Goal: Task Accomplishment & Management: Manage account settings

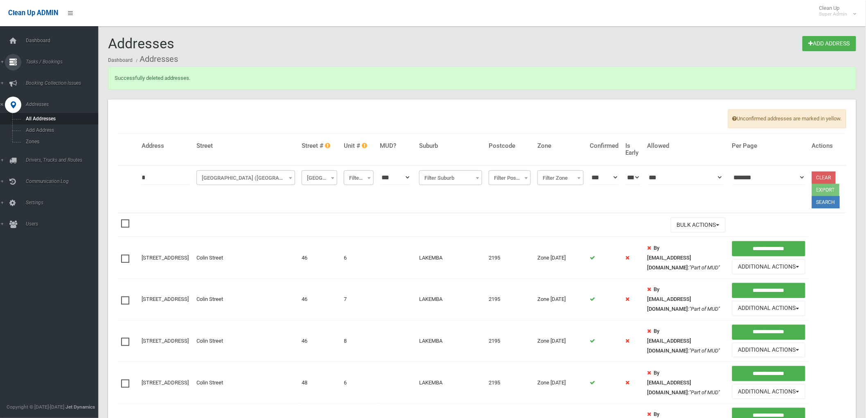
click at [14, 59] on icon at bounding box center [12, 62] width 7 height 16
click at [38, 119] on link "Search" at bounding box center [52, 121] width 105 height 11
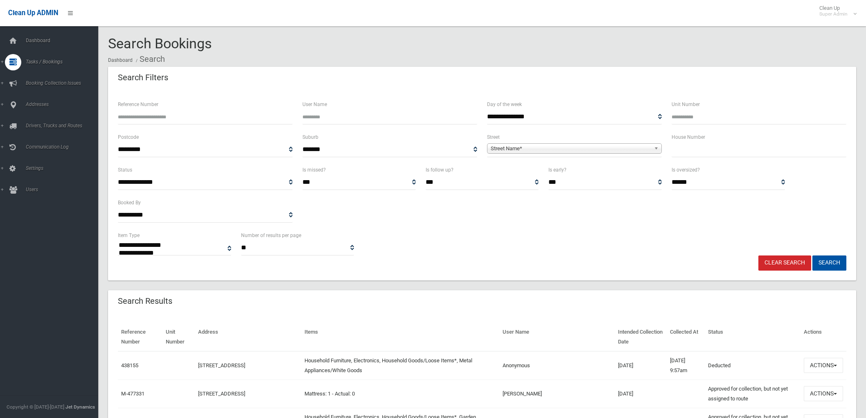
select select
click at [723, 152] on input "text" at bounding box center [758, 149] width 175 height 15
type input "**"
click at [624, 146] on span "Street Name*" at bounding box center [570, 149] width 160 height 10
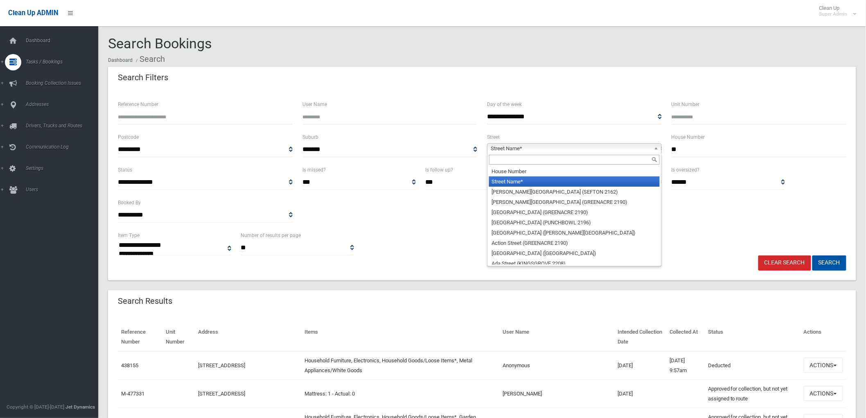
click at [608, 157] on input "text" at bounding box center [574, 160] width 171 height 10
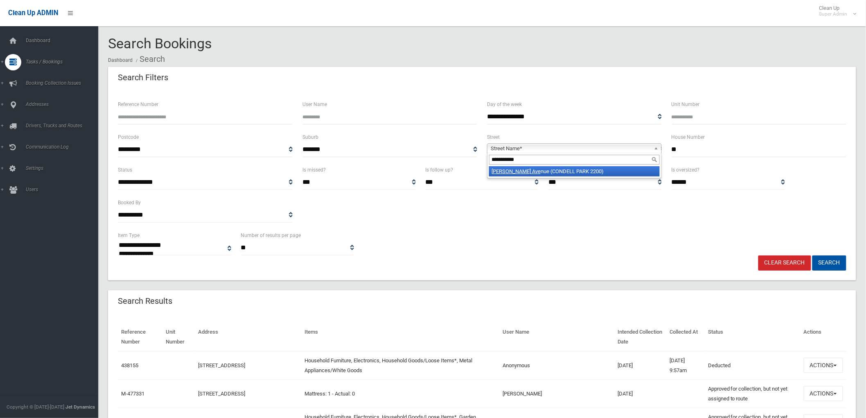
type input "**********"
click at [618, 173] on li "Allison Ave nue (CONDELL PARK 2200)" at bounding box center [574, 171] width 171 height 10
click at [812, 255] on button "Search" at bounding box center [829, 262] width 34 height 15
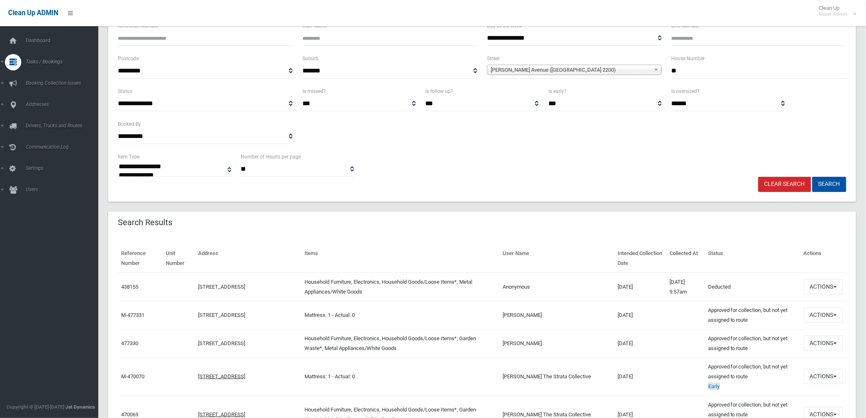
scroll to position [91, 0]
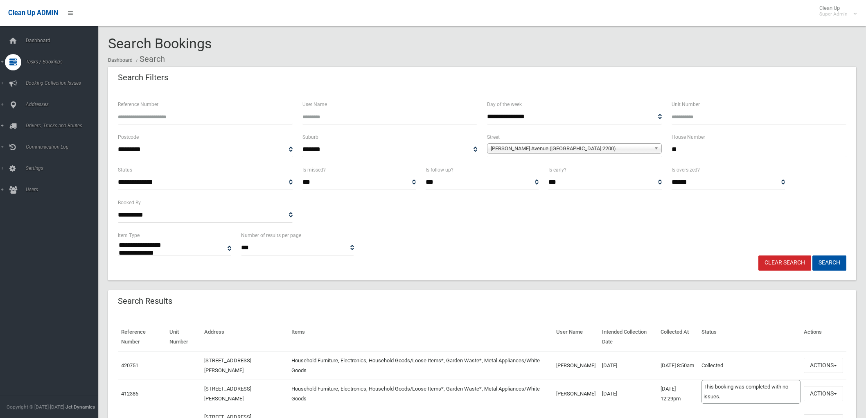
select select
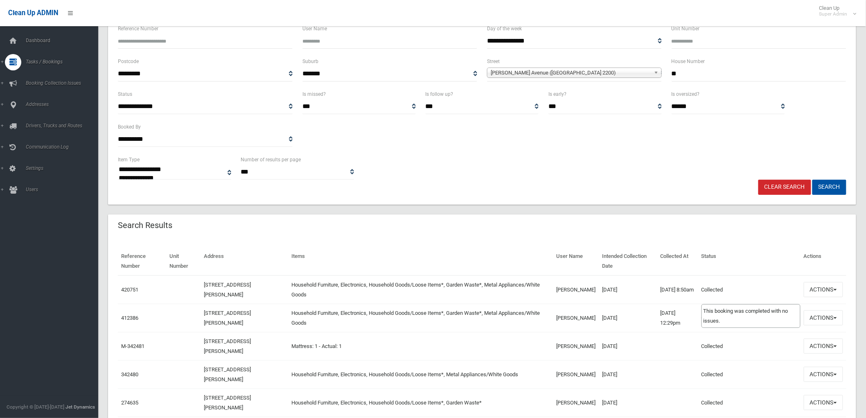
scroll to position [91, 0]
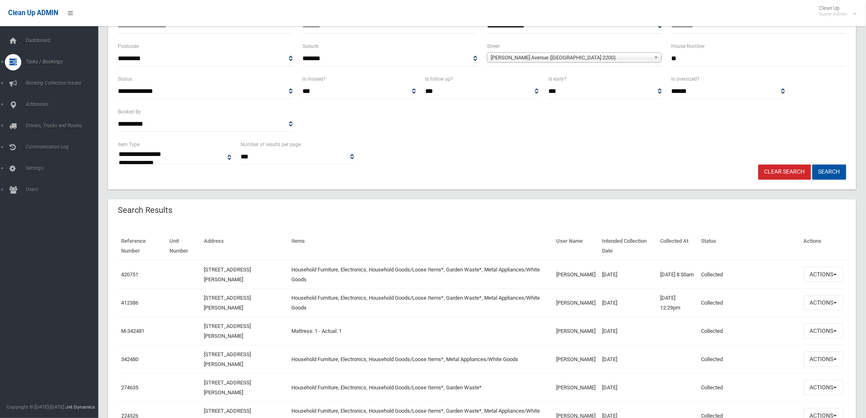
click at [706, 58] on input "**" at bounding box center [758, 58] width 175 height 15
type input "**"
click at [812, 164] on button "Search" at bounding box center [829, 171] width 34 height 15
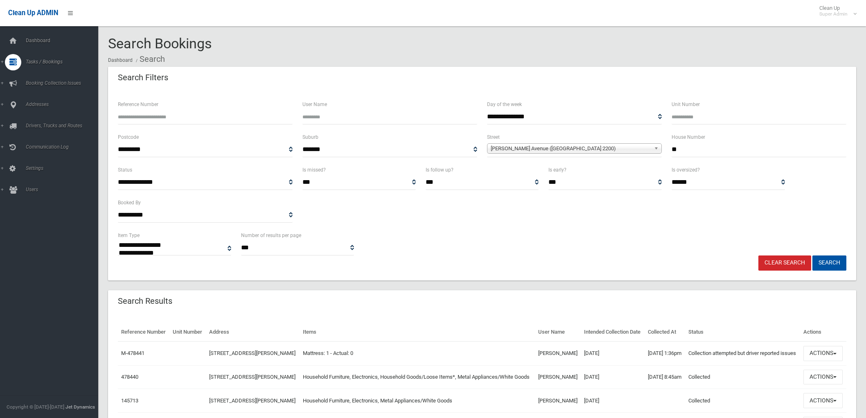
select select
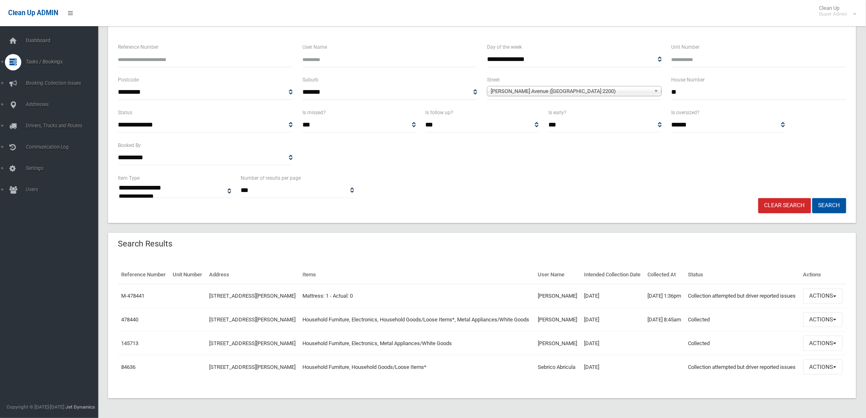
scroll to position [85, 0]
click at [809, 288] on button "Actions" at bounding box center [822, 295] width 39 height 15
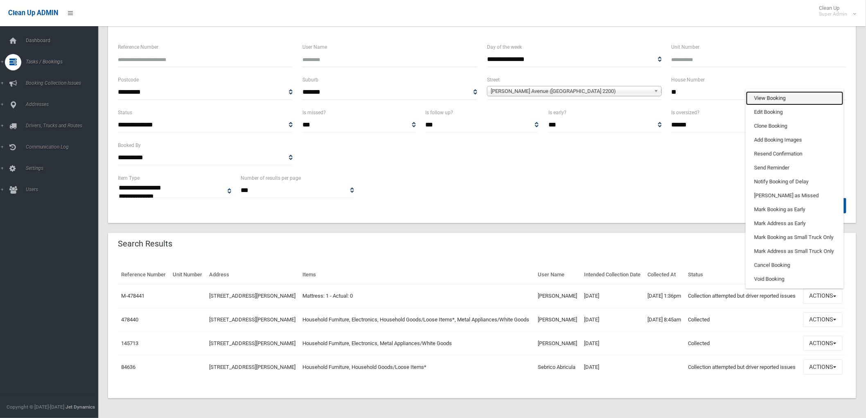
click at [760, 91] on link "View Booking" at bounding box center [794, 98] width 97 height 14
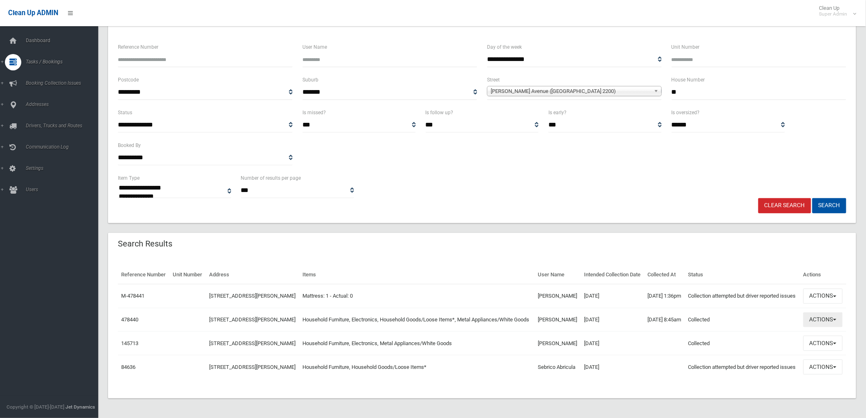
click at [821, 312] on button "Actions" at bounding box center [822, 319] width 39 height 15
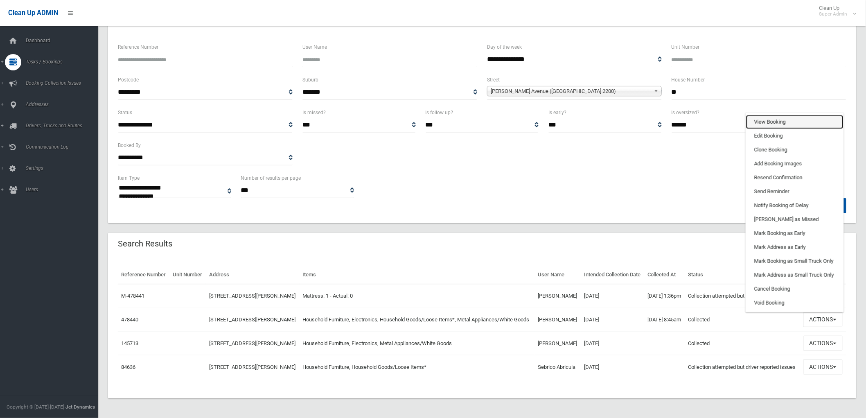
click at [771, 115] on link "View Booking" at bounding box center [794, 122] width 97 height 14
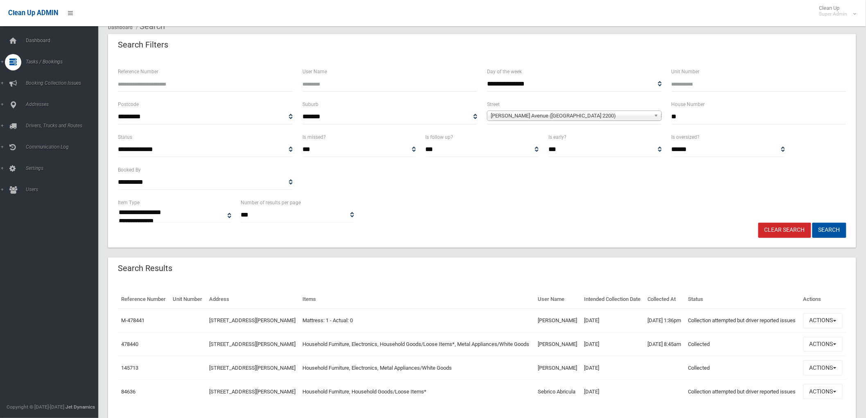
scroll to position [0, 0]
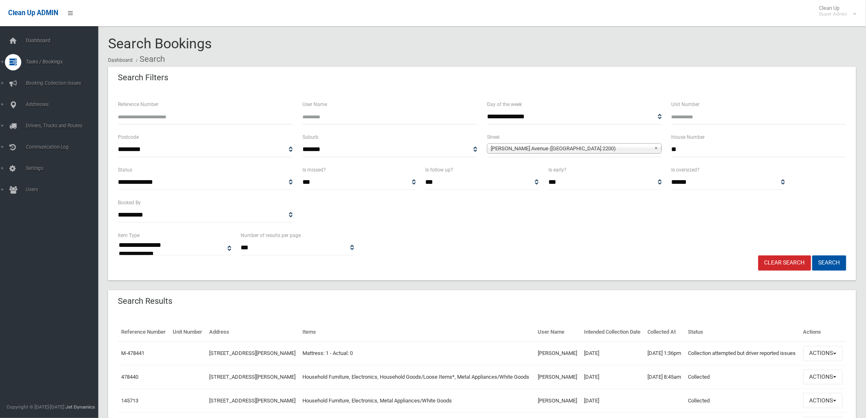
drag, startPoint x: 725, startPoint y: 149, endPoint x: 259, endPoint y: 109, distance: 468.0
click at [264, 110] on form "**********" at bounding box center [482, 184] width 728 height 171
type input "**"
click at [570, 147] on span "Allison Avenue (CONDELL PARK 2200)" at bounding box center [570, 149] width 160 height 10
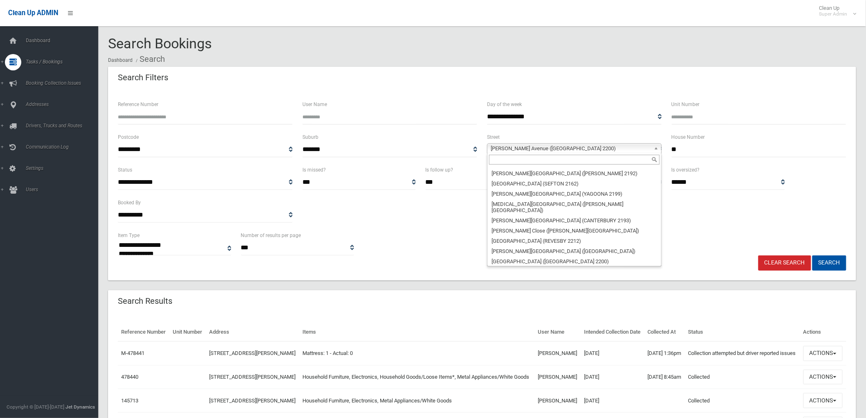
click at [553, 157] on input "text" at bounding box center [574, 160] width 171 height 10
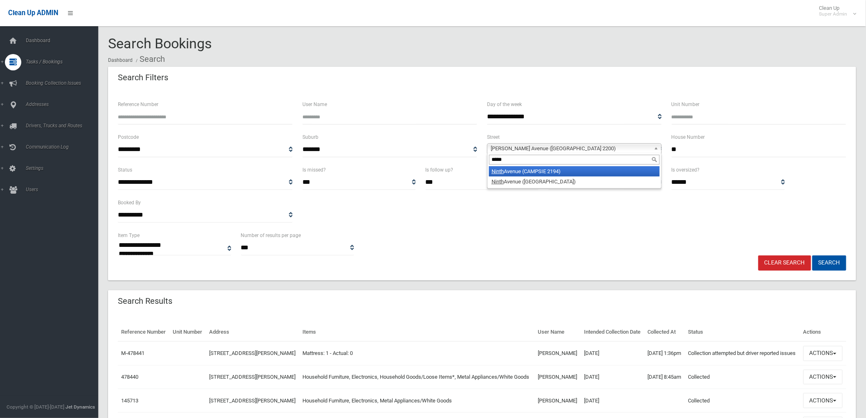
type input "*****"
click at [548, 168] on li "Ninth Avenue (CAMPSIE 2194)" at bounding box center [574, 171] width 171 height 10
click at [812, 255] on button "Search" at bounding box center [829, 262] width 34 height 15
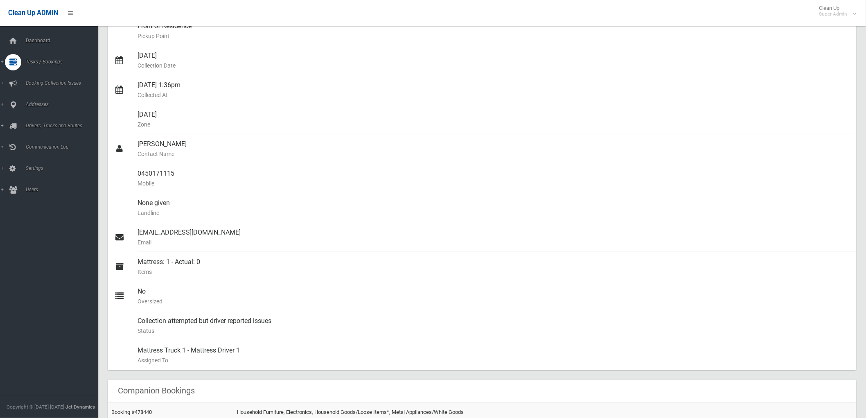
scroll to position [103, 0]
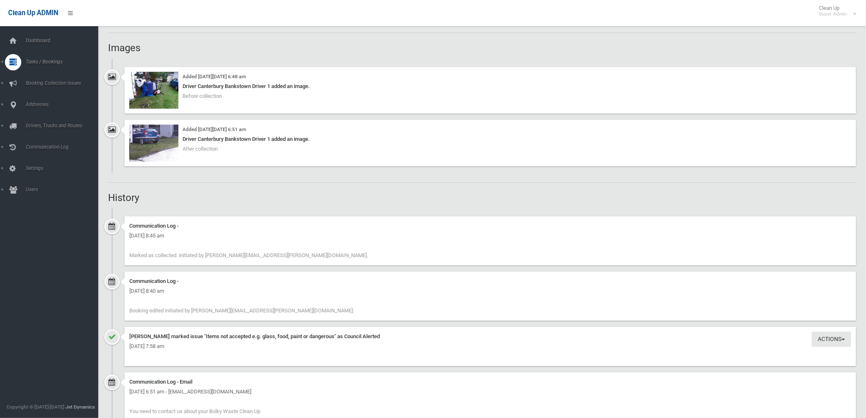
scroll to position [954, 0]
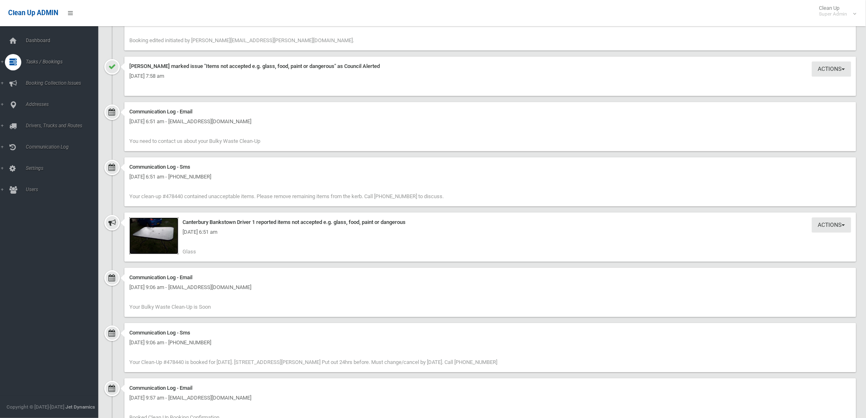
click at [164, 241] on img at bounding box center [153, 235] width 49 height 37
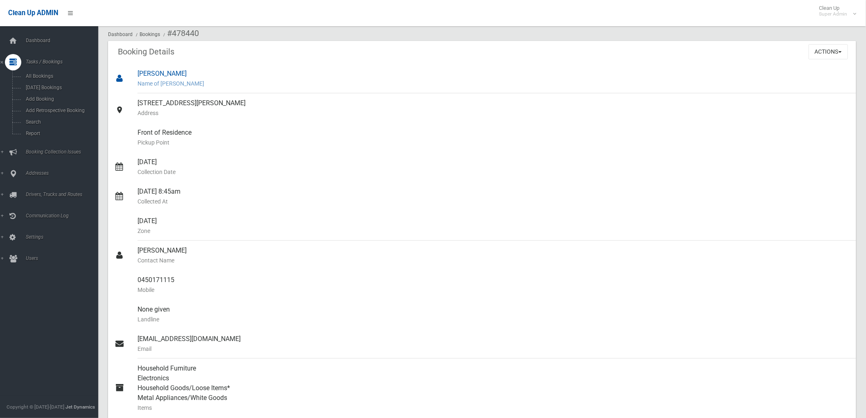
scroll to position [0, 0]
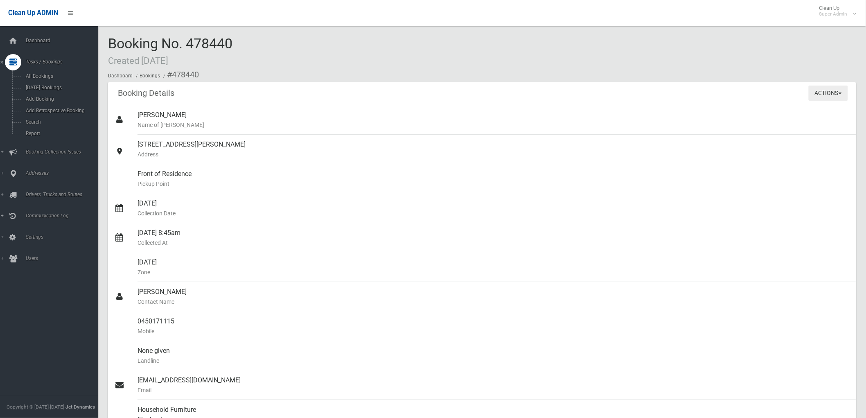
click at [833, 90] on button "Actions" at bounding box center [827, 92] width 39 height 15
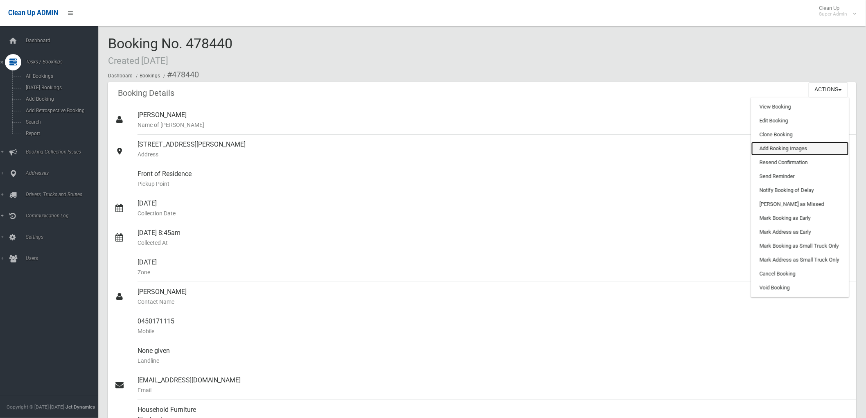
click at [778, 150] on link "Add Booking Images" at bounding box center [799, 149] width 97 height 14
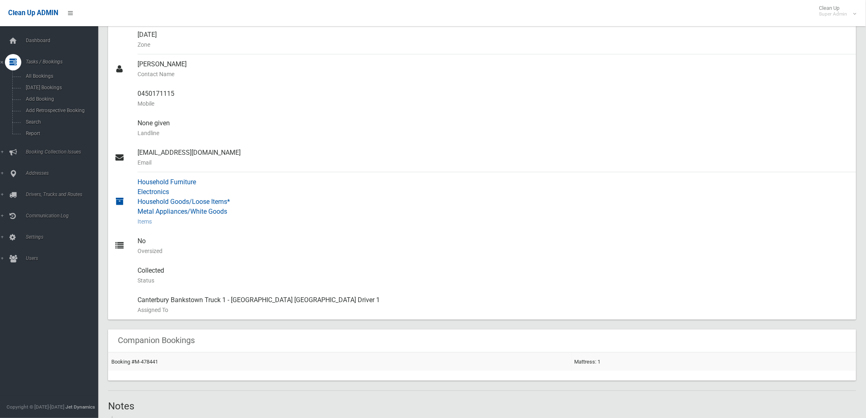
scroll to position [409, 0]
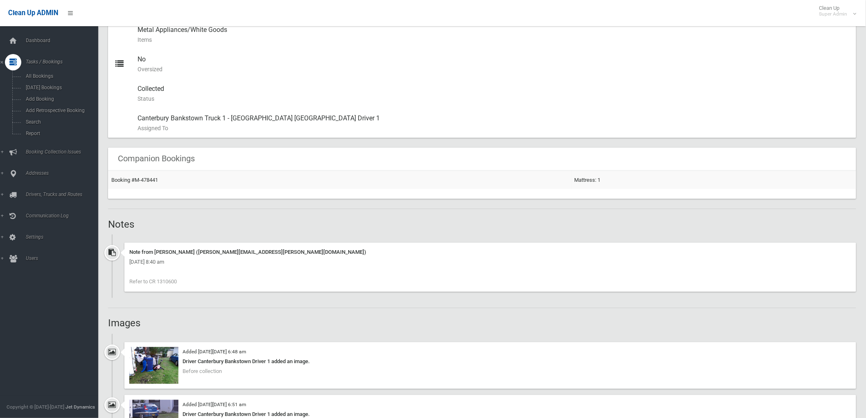
drag, startPoint x: 178, startPoint y: 280, endPoint x: 157, endPoint y: 283, distance: 20.2
click at [157, 283] on span "Refer to CR 1310600" at bounding box center [152, 282] width 47 height 6
copy span "1310600"
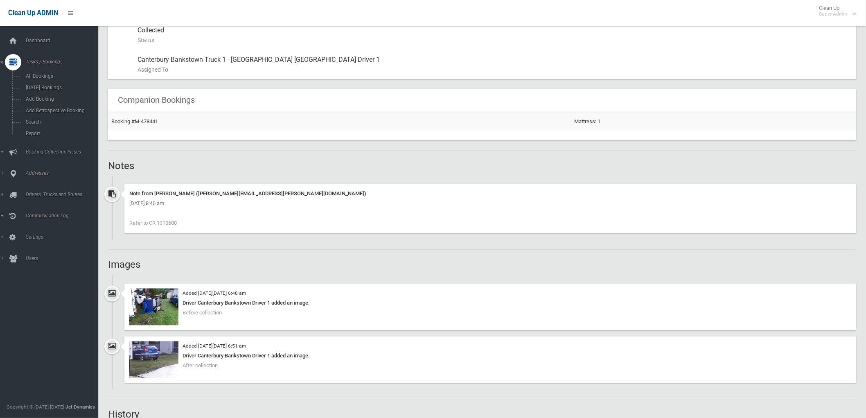
scroll to position [591, 0]
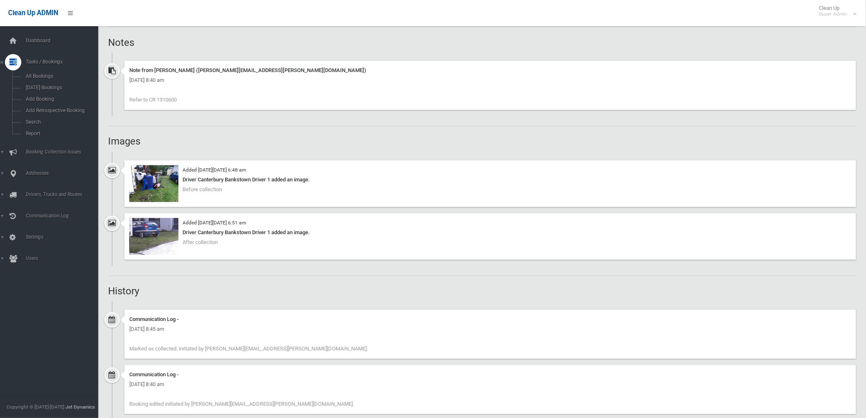
click at [183, 270] on div "Booking Details Actions View Booking Edit Booking Clone Booking Add Booking Ima…" at bounding box center [482, 172] width 748 height 1360
click at [150, 182] on img at bounding box center [153, 183] width 49 height 37
click at [512, 136] on div "Booking Details Actions View Booking Edit Booking Clone Booking Add Booking Ima…" at bounding box center [482, 172] width 748 height 1360
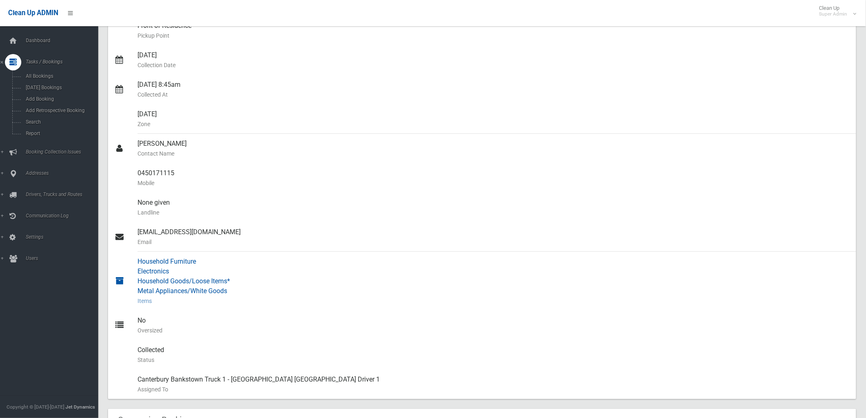
scroll to position [0, 0]
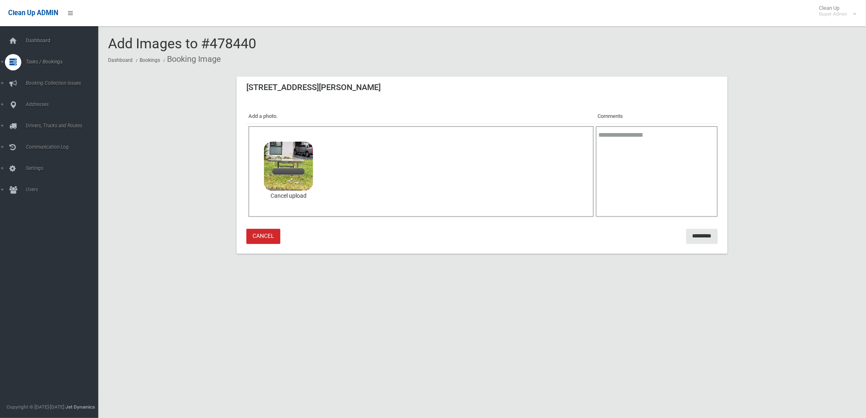
click at [679, 156] on textarea at bounding box center [657, 171] width 122 height 91
type textarea "*"
type textarea "**********"
click at [692, 232] on input "*********" at bounding box center [701, 236] width 31 height 15
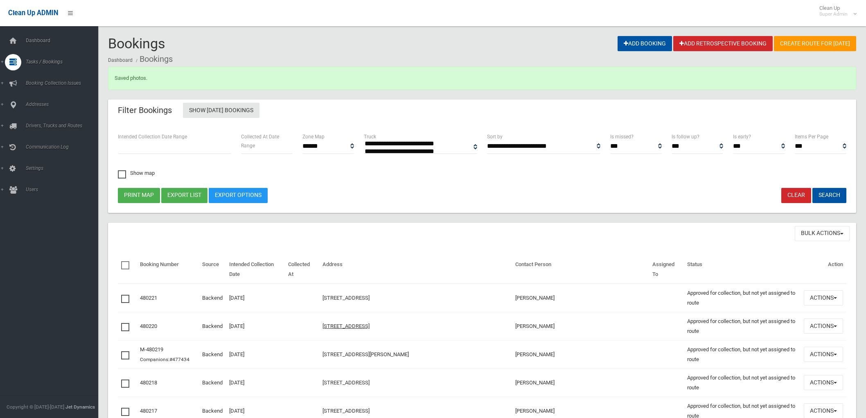
select select
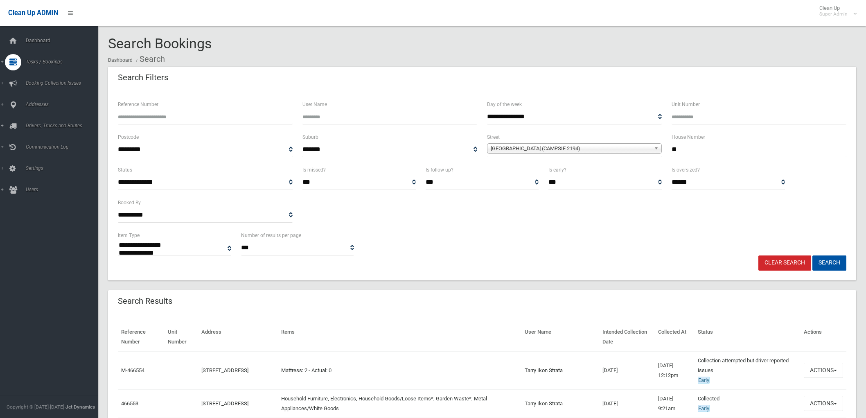
select select
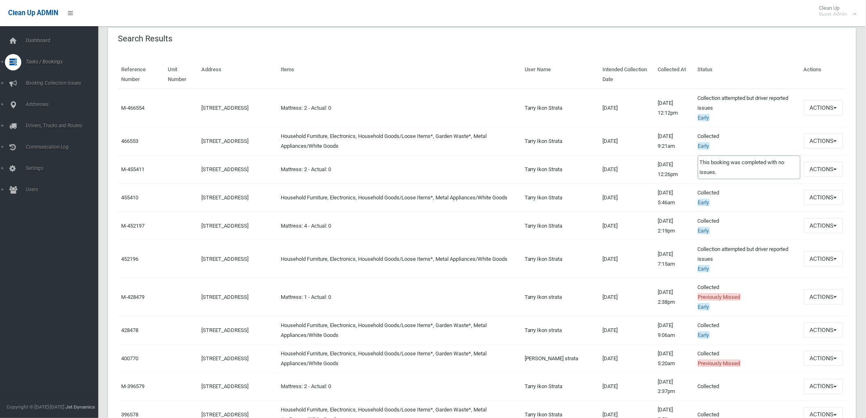
scroll to position [272, 0]
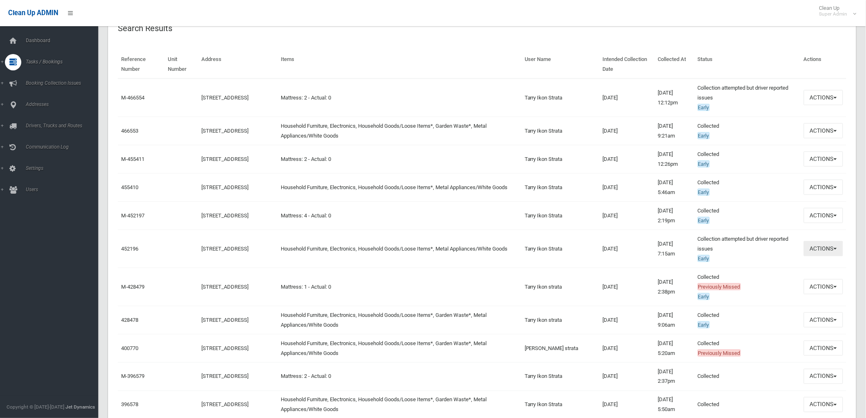
click at [832, 247] on button "Actions" at bounding box center [822, 248] width 39 height 15
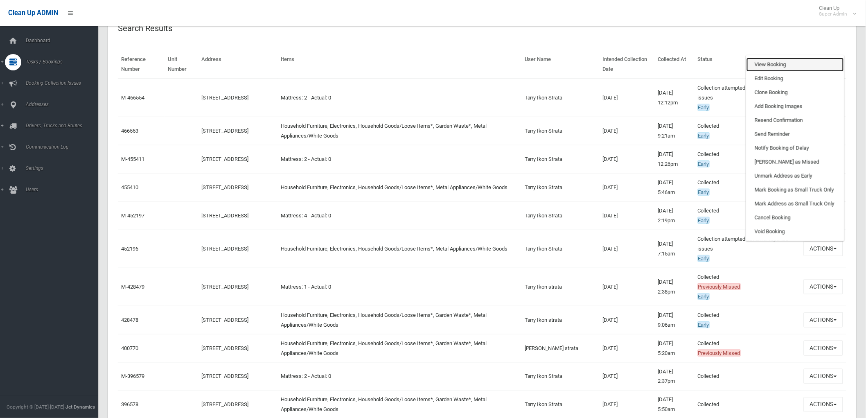
click at [792, 62] on link "View Booking" at bounding box center [794, 65] width 97 height 14
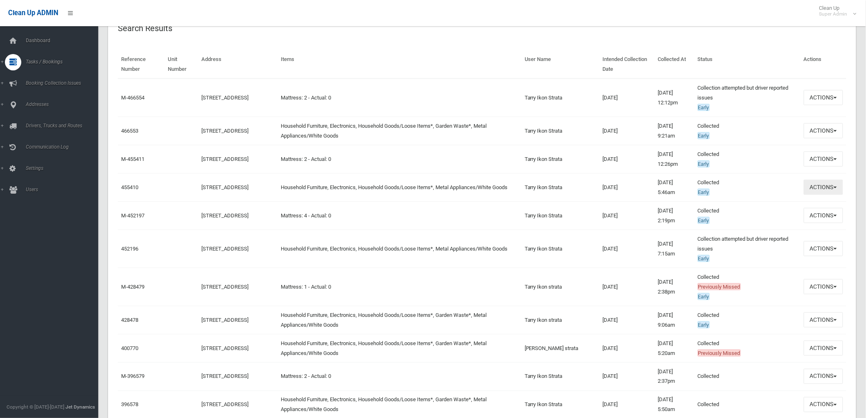
click at [828, 187] on button "Actions" at bounding box center [822, 187] width 39 height 15
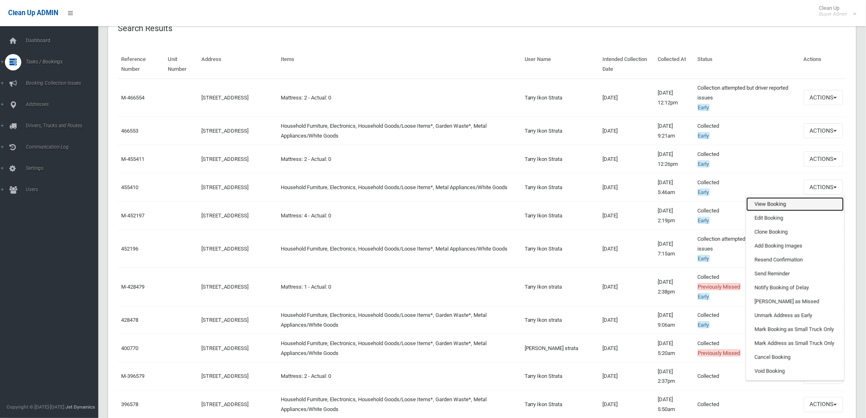
click at [762, 201] on link "View Booking" at bounding box center [794, 204] width 97 height 14
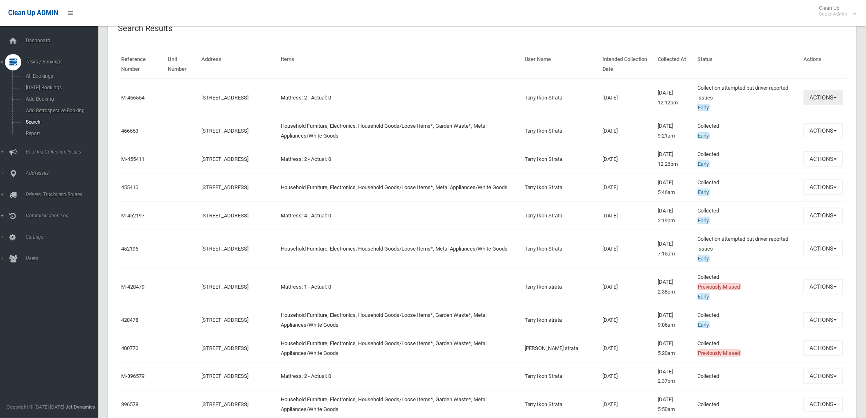
drag, startPoint x: 840, startPoint y: 94, endPoint x: 832, endPoint y: 96, distance: 8.4
click at [840, 94] on button "Actions" at bounding box center [822, 97] width 39 height 15
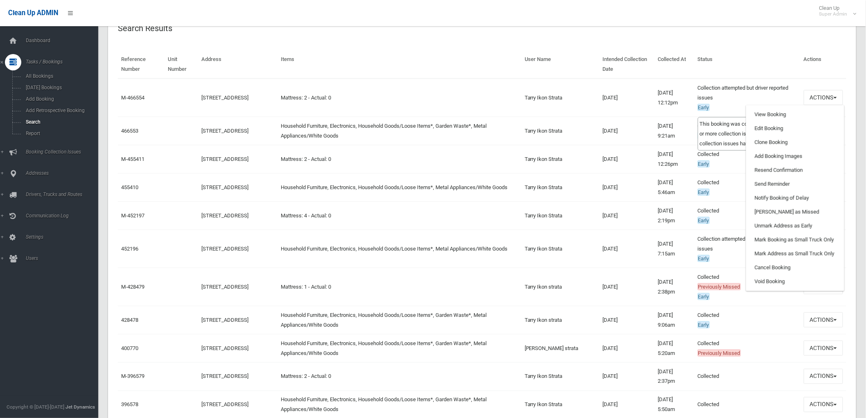
click at [646, 106] on td "[DATE]" at bounding box center [627, 98] width 56 height 38
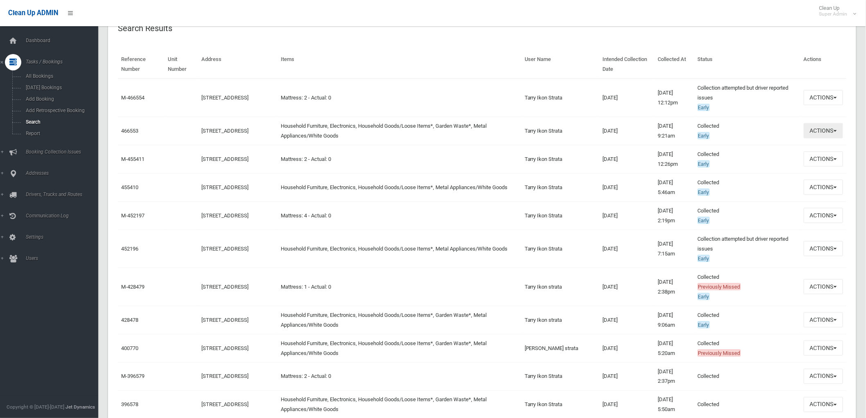
click at [832, 134] on button "Actions" at bounding box center [822, 130] width 39 height 15
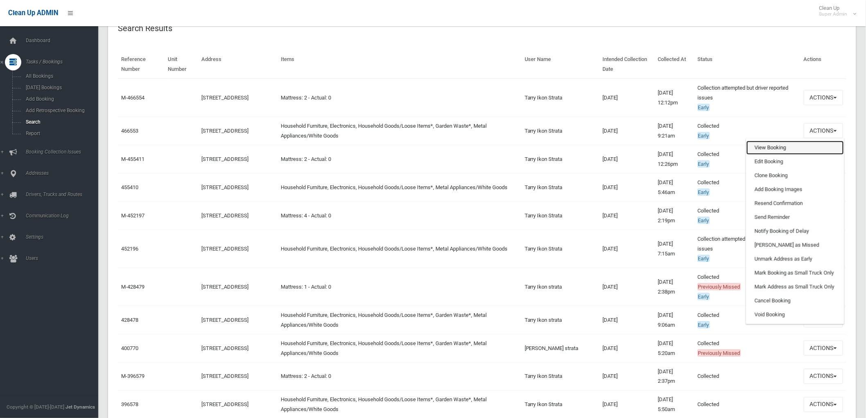
click at [768, 144] on link "View Booking" at bounding box center [794, 148] width 97 height 14
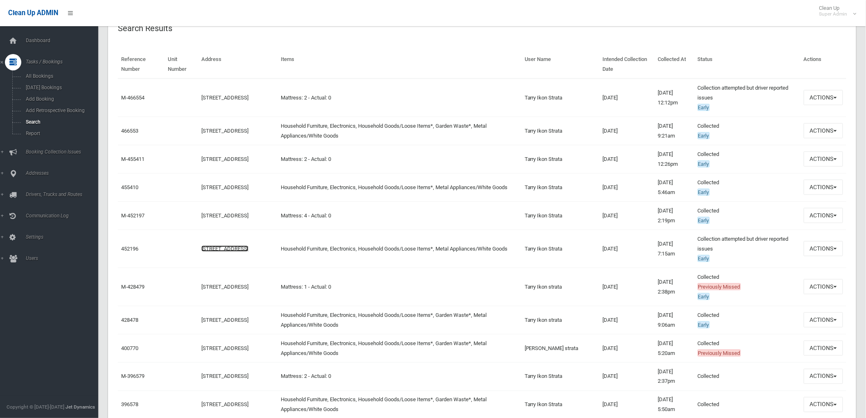
click at [248, 246] on link "[STREET_ADDRESS]" at bounding box center [224, 248] width 47 height 6
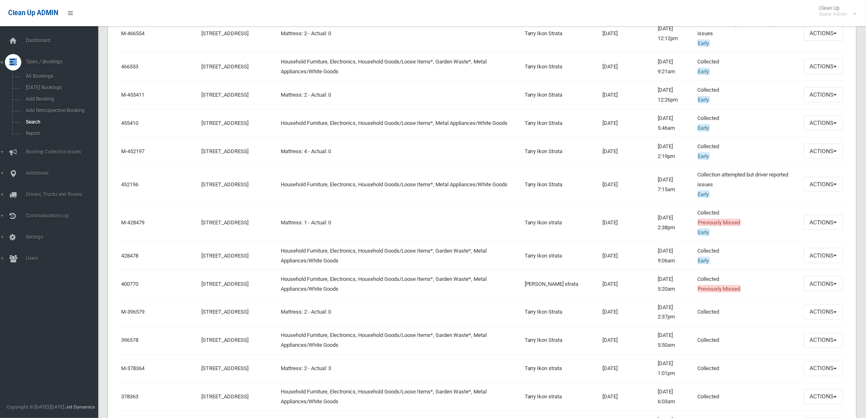
scroll to position [409, 0]
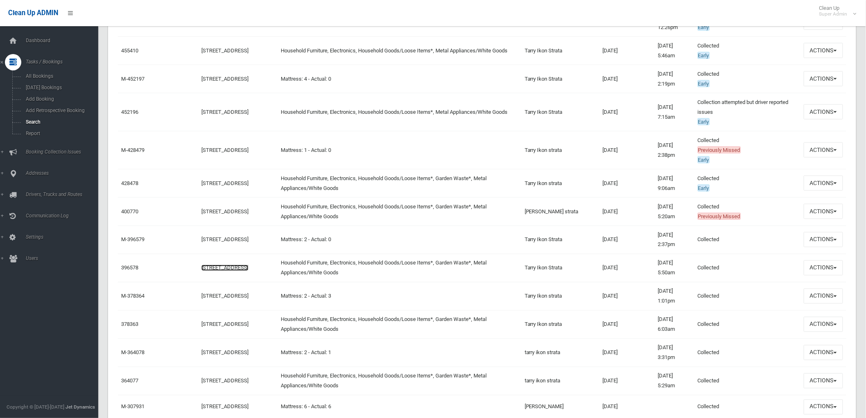
click at [248, 267] on link "[STREET_ADDRESS]" at bounding box center [224, 268] width 47 height 6
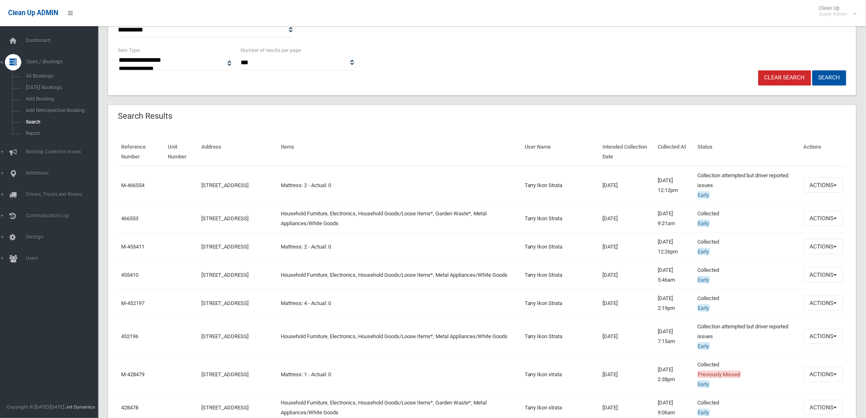
scroll to position [182, 0]
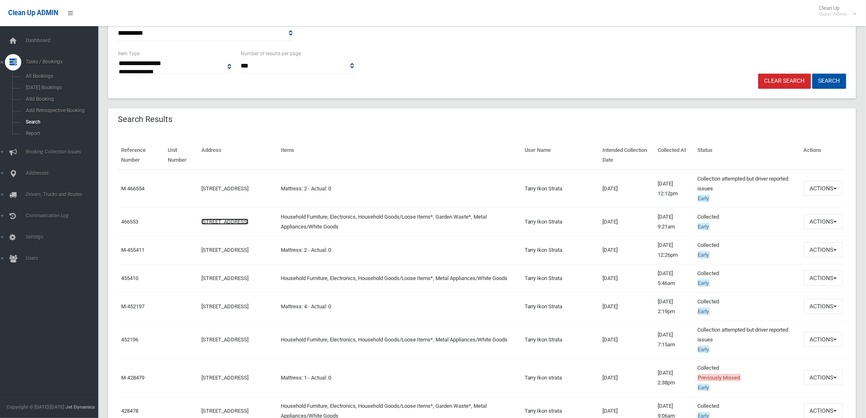
click at [248, 219] on link "[STREET_ADDRESS]" at bounding box center [224, 221] width 47 height 6
click at [124, 275] on link "455410" at bounding box center [129, 278] width 17 height 6
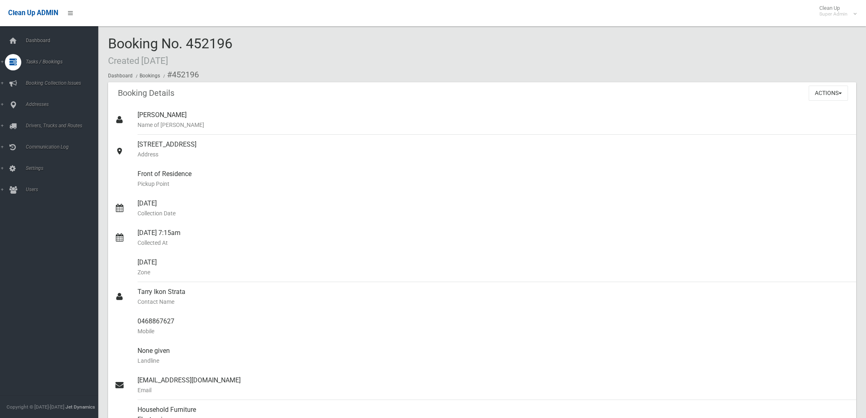
scroll to position [688, 0]
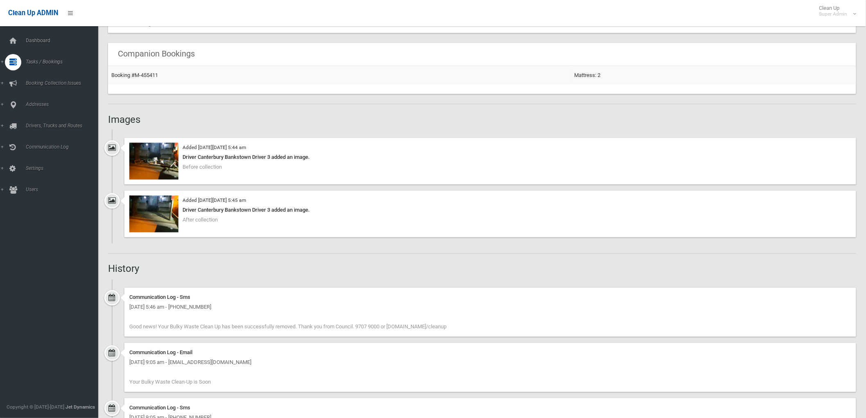
scroll to position [457, 0]
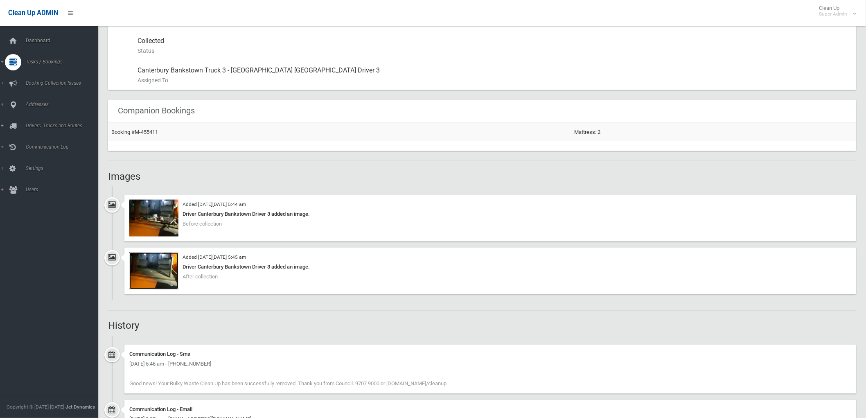
click at [159, 274] on img at bounding box center [153, 270] width 49 height 37
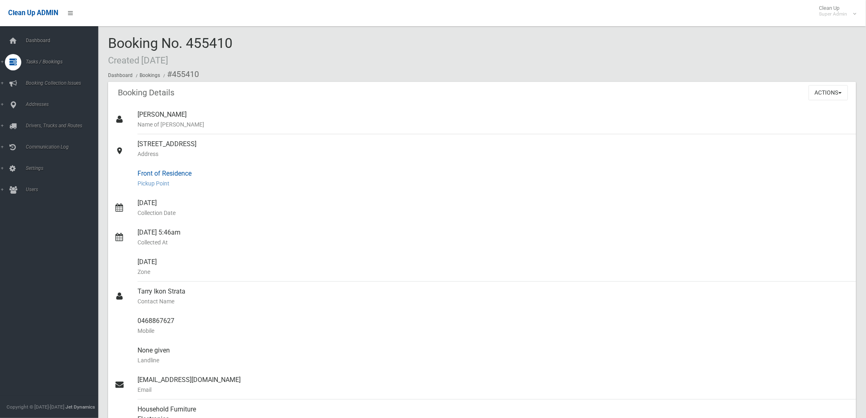
scroll to position [0, 0]
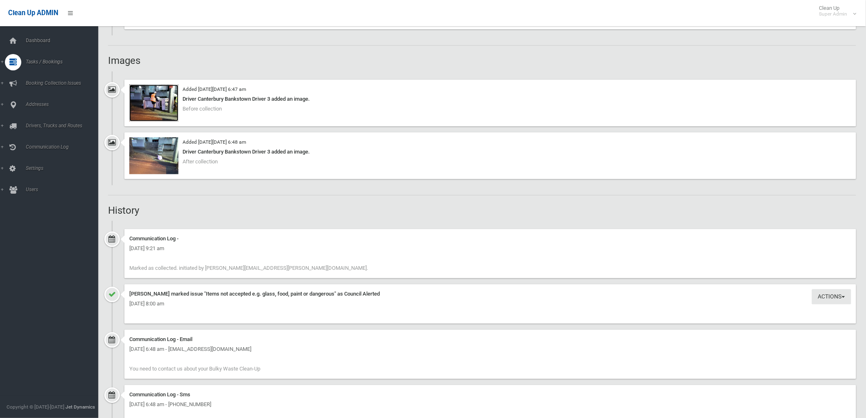
click at [164, 108] on img at bounding box center [153, 102] width 49 height 37
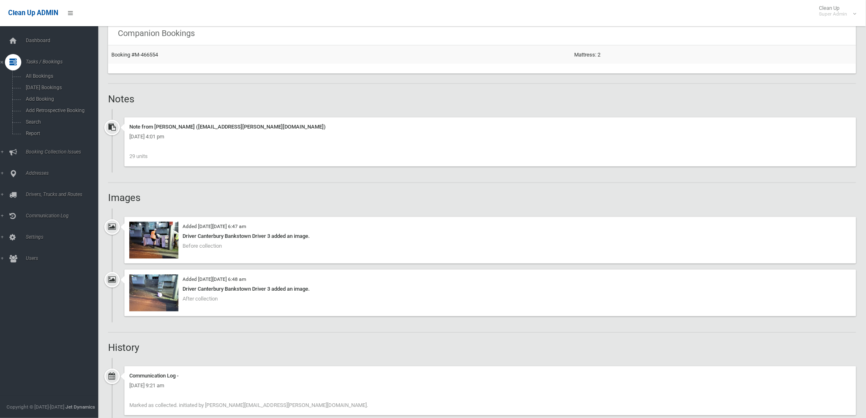
scroll to position [454, 0]
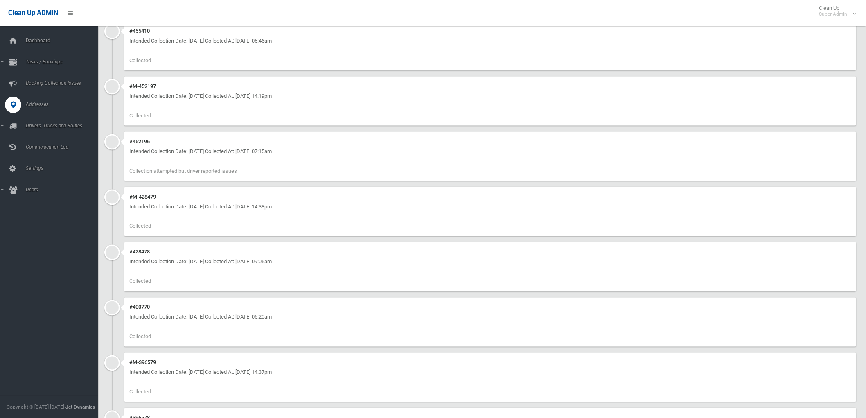
scroll to position [454, 0]
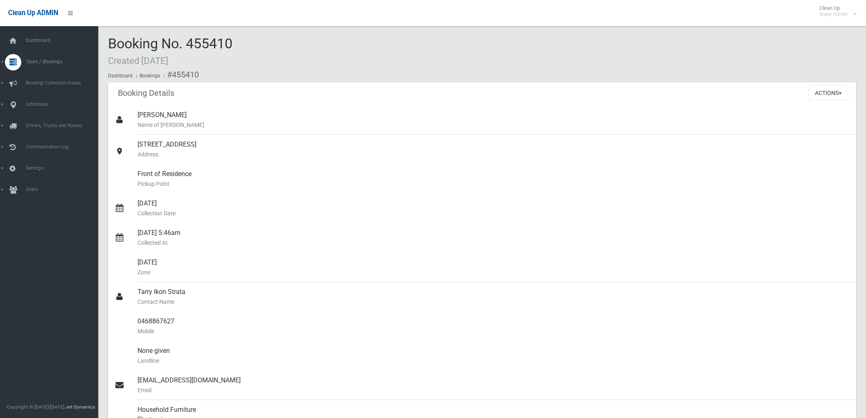
scroll to position [500, 0]
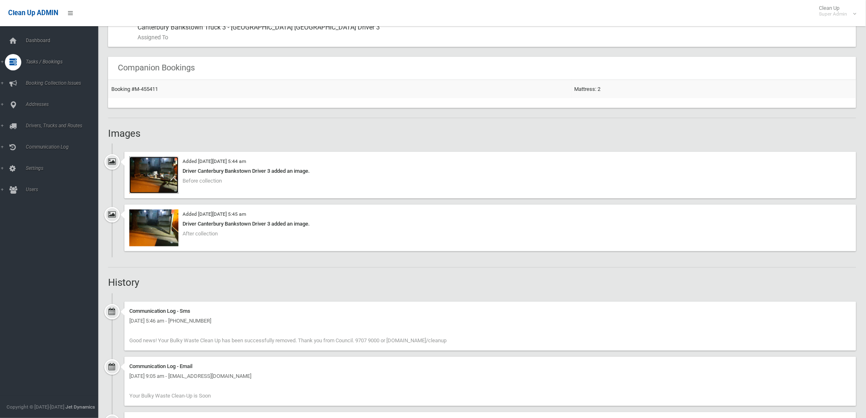
click at [162, 177] on img at bounding box center [153, 175] width 49 height 37
click at [396, 274] on div "Booking Details Actions View Booking Edit Booking Clone Booking Add Booking Ima…" at bounding box center [482, 107] width 748 height 1050
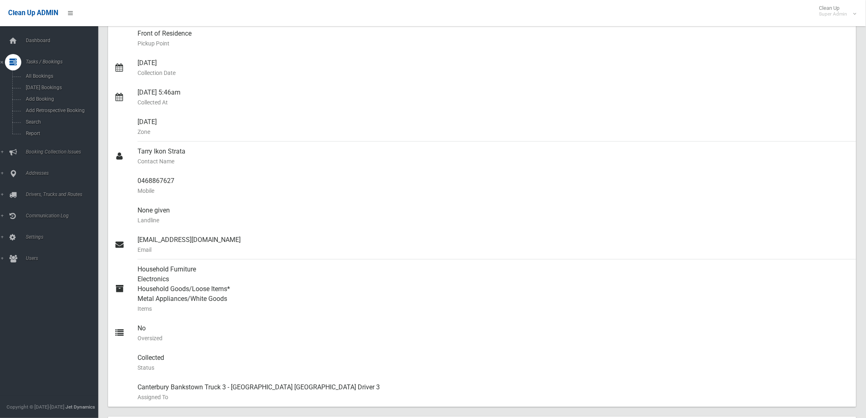
scroll to position [136, 0]
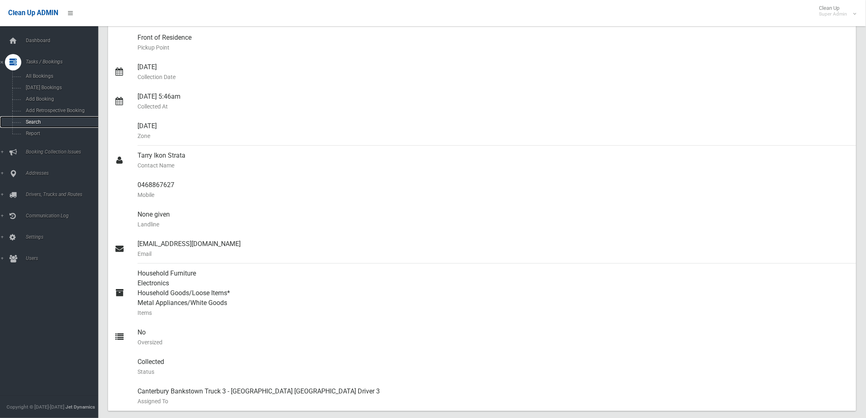
click at [51, 118] on link "Search" at bounding box center [52, 121] width 105 height 11
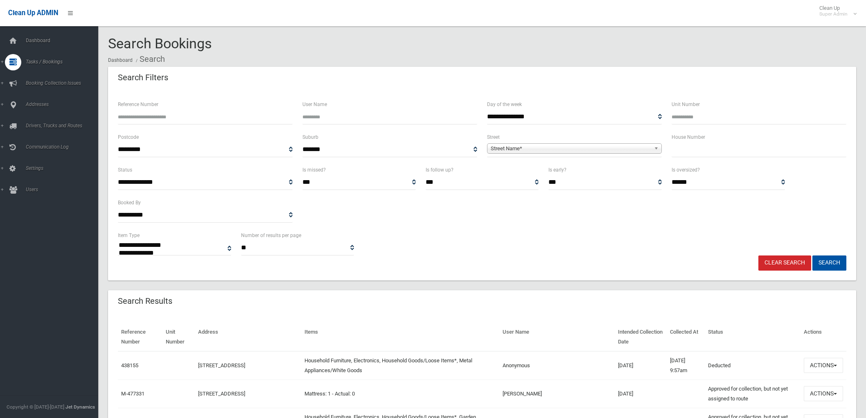
select select
click at [709, 260] on div "Clear Search Search" at bounding box center [482, 262] width 738 height 15
click at [714, 148] on input "text" at bounding box center [758, 149] width 175 height 15
click at [716, 149] on input "text" at bounding box center [758, 149] width 175 height 15
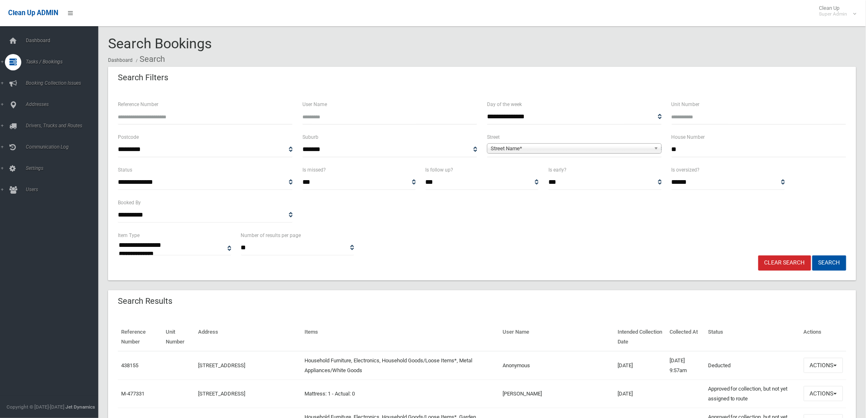
type input "**"
click at [639, 151] on span "Street Name*" at bounding box center [570, 149] width 160 height 10
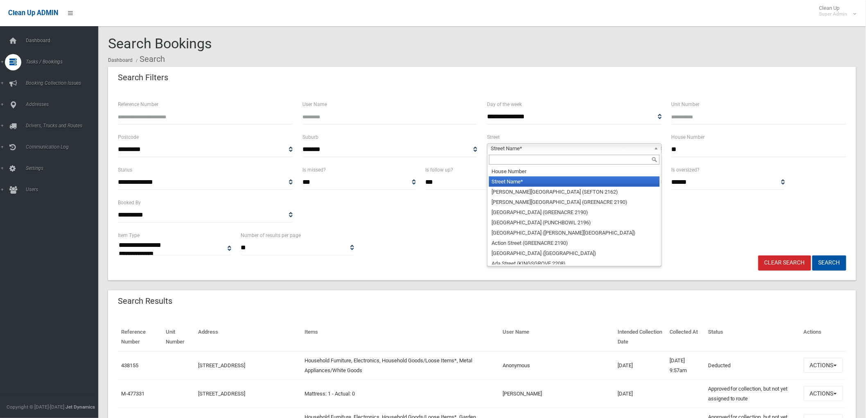
click at [628, 160] on input "text" at bounding box center [574, 160] width 171 height 10
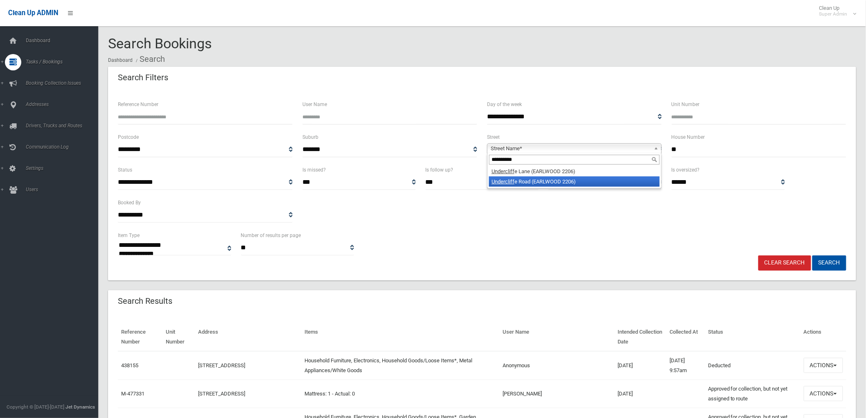
type input "**********"
click at [553, 181] on li "Undercliff e Road (EARLWOOD 2206)" at bounding box center [574, 181] width 171 height 10
click at [812, 255] on button "Search" at bounding box center [829, 262] width 34 height 15
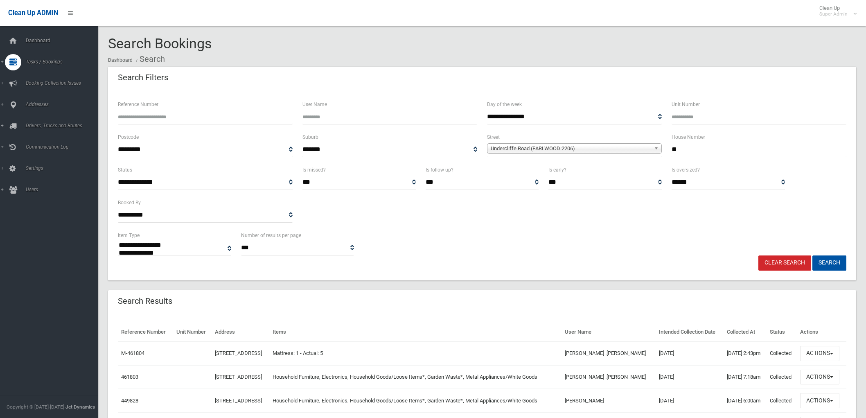
select select
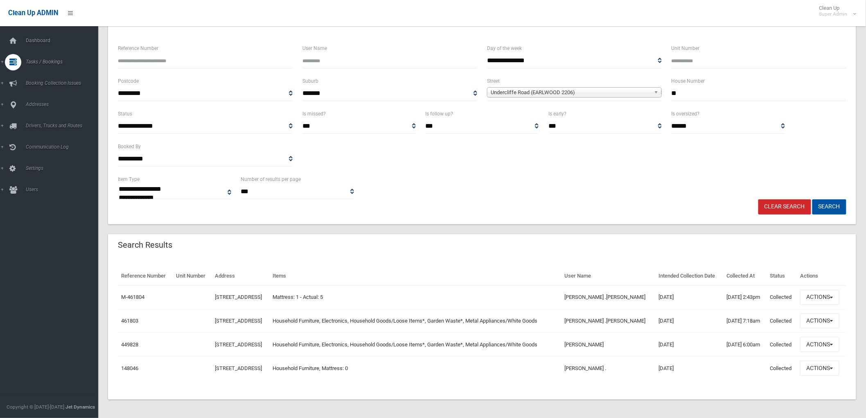
scroll to position [58, 0]
click at [820, 317] on button "Actions" at bounding box center [819, 319] width 39 height 15
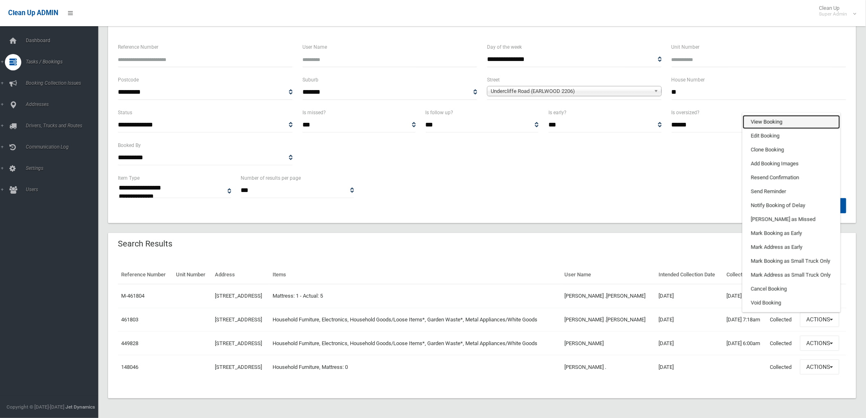
click at [758, 117] on link "View Booking" at bounding box center [790, 122] width 97 height 14
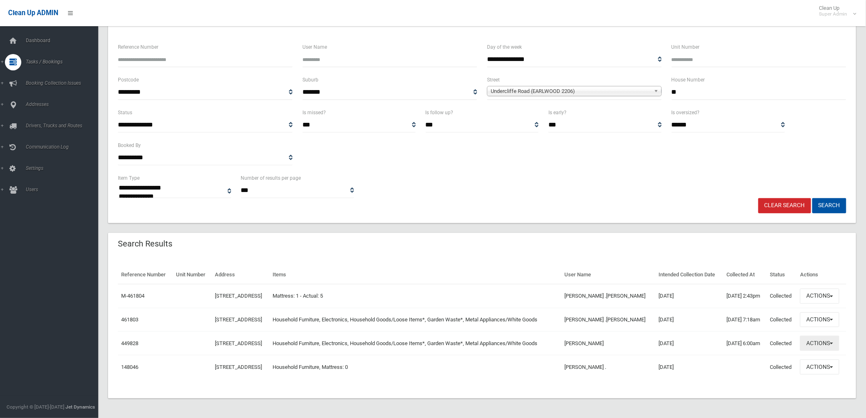
click at [835, 344] on button "Actions" at bounding box center [819, 342] width 39 height 15
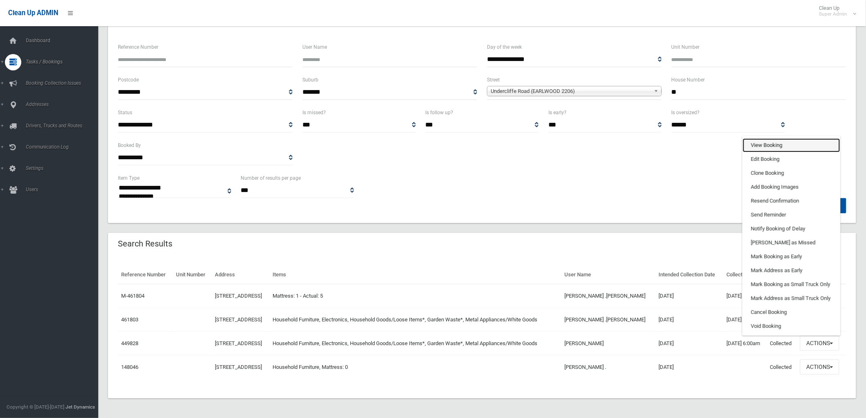
click at [788, 147] on link "View Booking" at bounding box center [790, 145] width 97 height 14
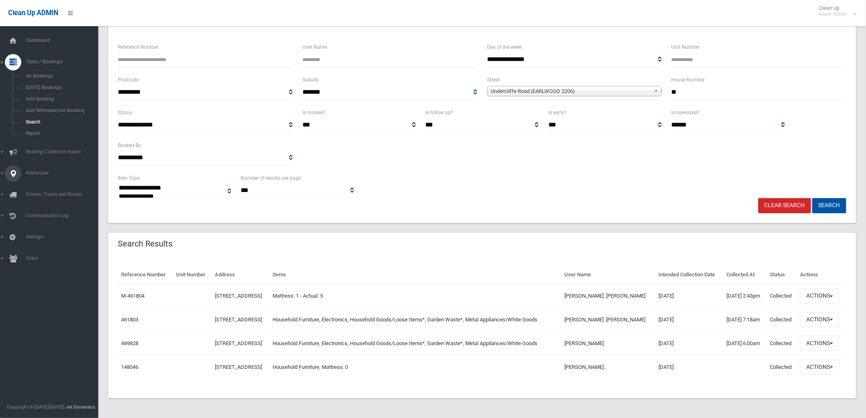
click at [11, 169] on icon at bounding box center [12, 173] width 7 height 16
click at [47, 120] on span "All Addresses" at bounding box center [60, 119] width 75 height 6
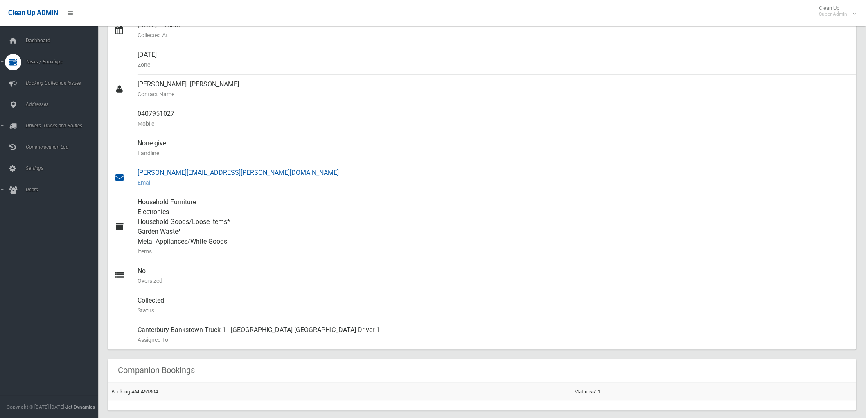
scroll to position [91, 0]
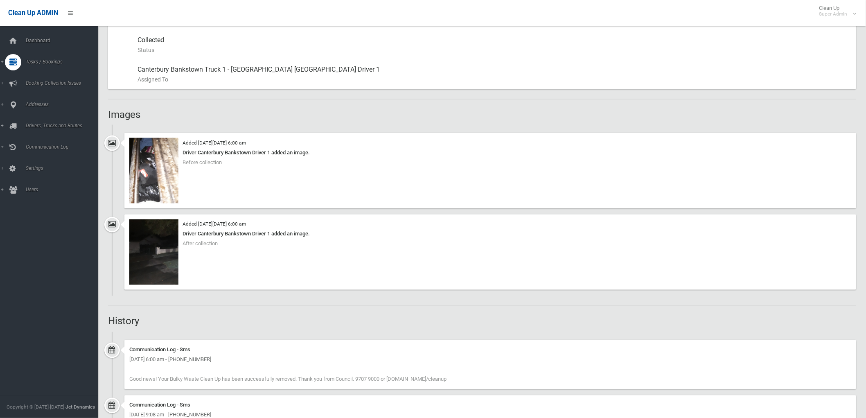
scroll to position [434, 0]
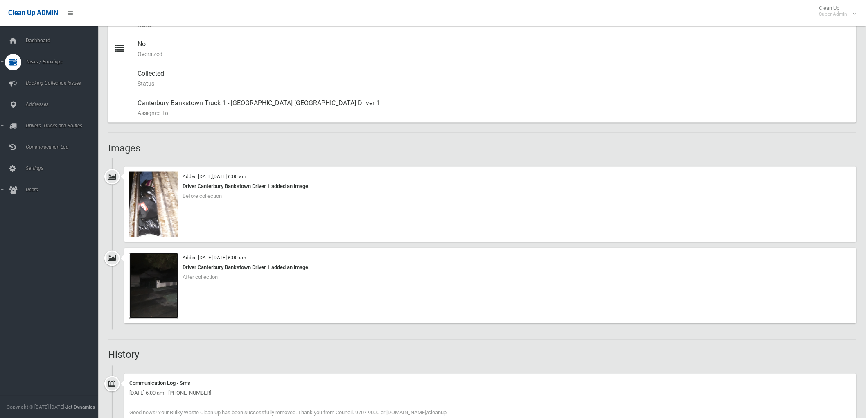
click at [166, 290] on img at bounding box center [153, 285] width 49 height 65
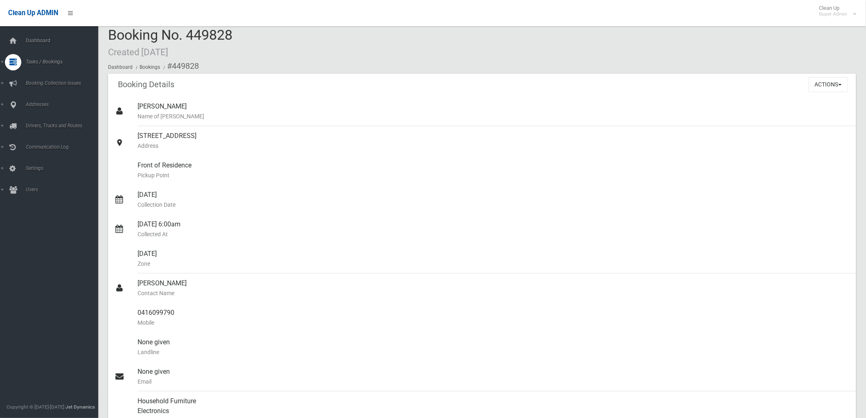
scroll to position [0, 0]
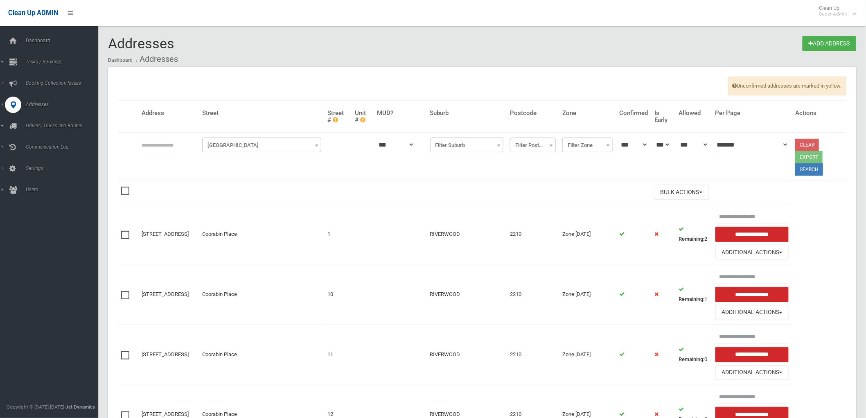
click at [166, 146] on input "text" at bounding box center [169, 144] width 54 height 15
type input "**********"
click button at bounding box center [0, 0] width 0 height 0
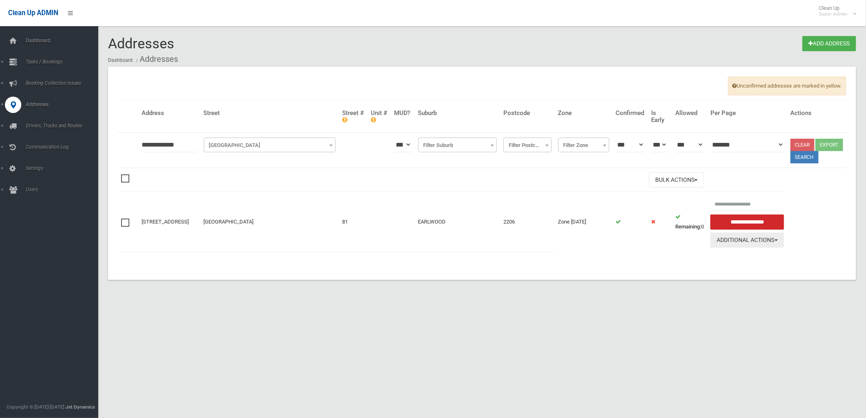
click at [763, 247] on button "Additional Actions" at bounding box center [746, 239] width 73 height 15
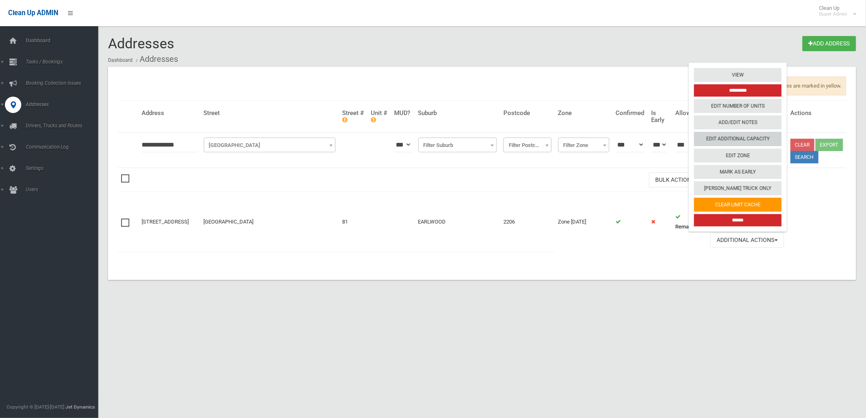
click at [763, 146] on link "Edit Additional Capacity" at bounding box center [738, 139] width 88 height 14
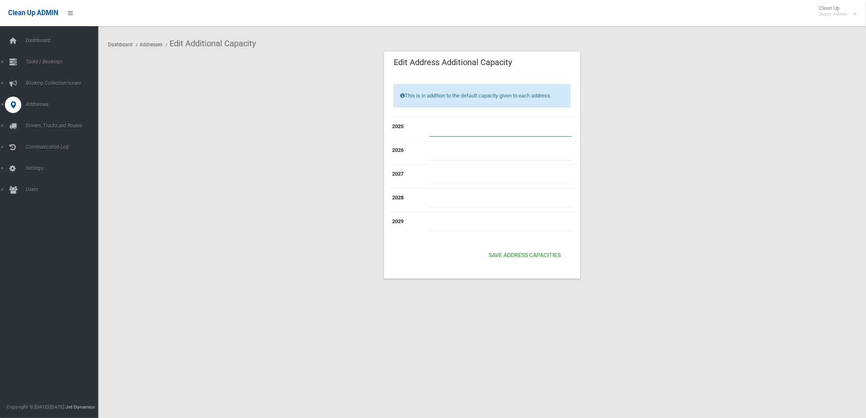
click at [477, 125] on input "number" at bounding box center [500, 128] width 143 height 15
type input "*"
click at [550, 256] on button "Save Address capacities" at bounding box center [524, 255] width 79 height 15
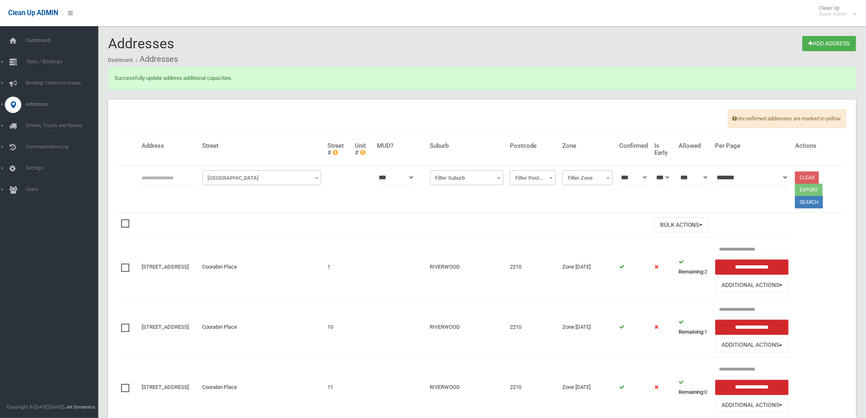
click at [189, 179] on input "text" at bounding box center [169, 177] width 54 height 15
click at [374, 207] on th at bounding box center [363, 188] width 22 height 47
